Goal: Task Accomplishment & Management: Manage account settings

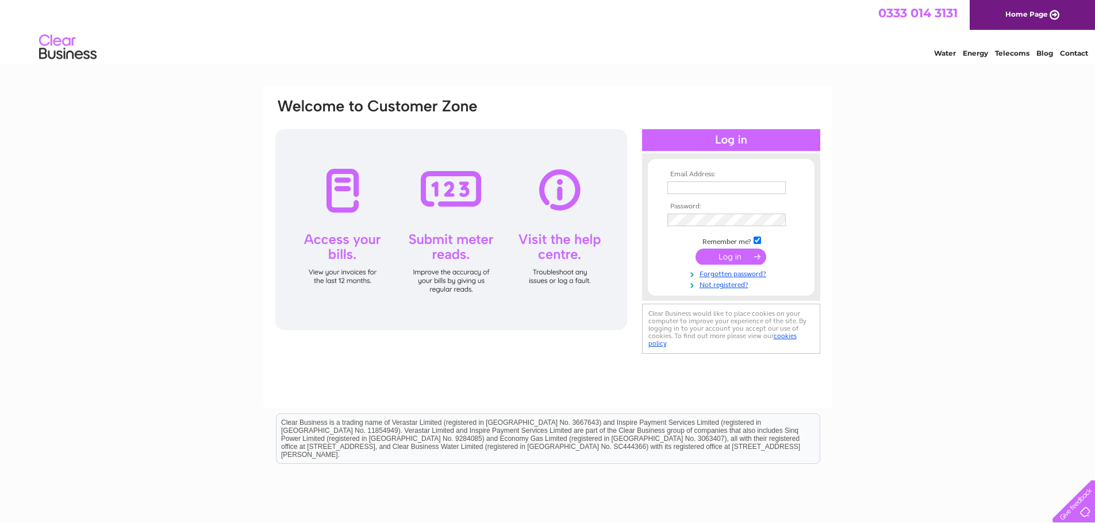
type input "samantha.jarman@higalv.co.uk"
click at [729, 256] on input "submit" at bounding box center [730, 257] width 71 height 16
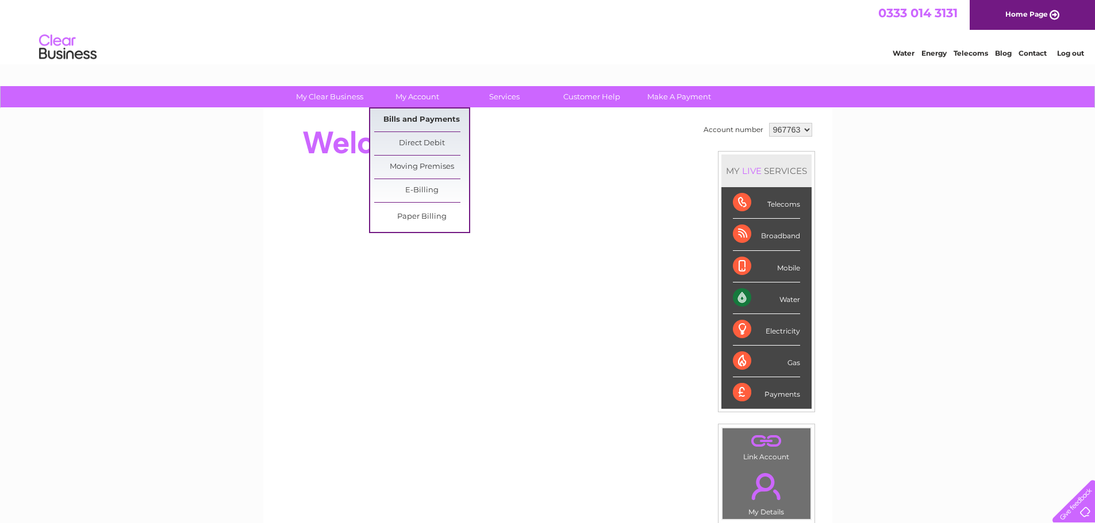
click at [402, 120] on link "Bills and Payments" at bounding box center [421, 120] width 95 height 23
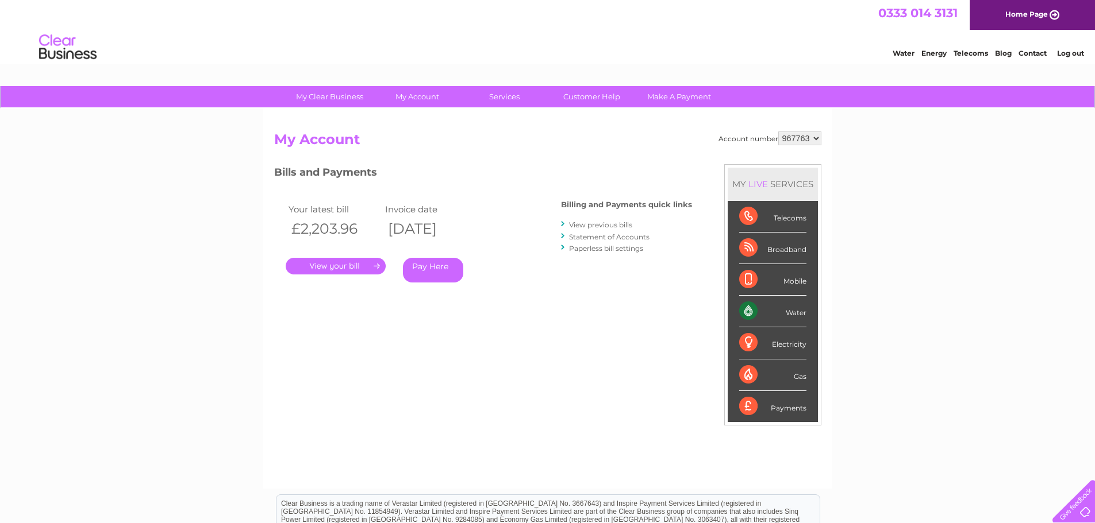
click at [346, 265] on link "." at bounding box center [336, 266] width 100 height 17
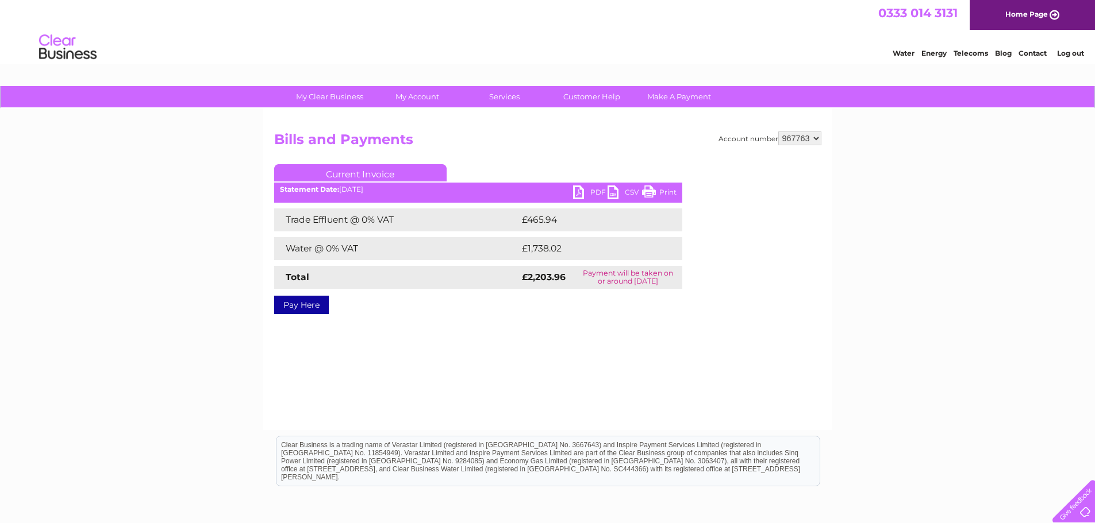
click at [592, 194] on link "PDF" at bounding box center [590, 194] width 34 height 17
click at [800, 142] on select "967763 967768" at bounding box center [799, 139] width 43 height 14
select select "967768"
click at [778, 132] on select "967763 967768" at bounding box center [799, 139] width 43 height 14
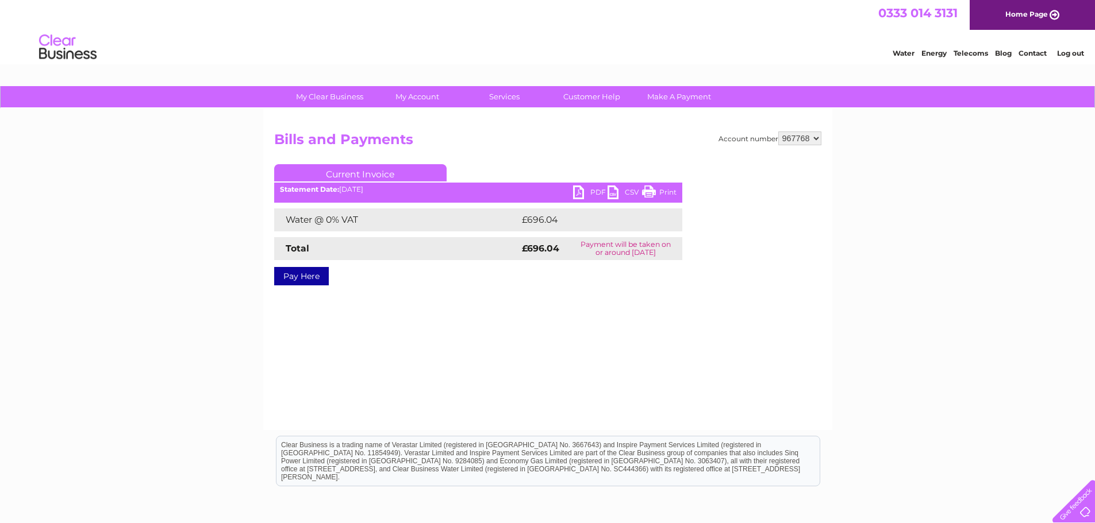
click at [590, 191] on link "PDF" at bounding box center [590, 194] width 34 height 17
drag, startPoint x: 1077, startPoint y: 52, endPoint x: 1072, endPoint y: 65, distance: 14.2
click at [1077, 52] on link "Log out" at bounding box center [1070, 53] width 27 height 9
